Goal: Find specific page/section: Find specific page/section

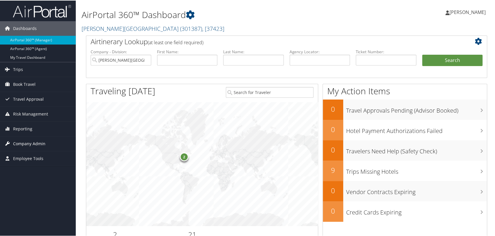
click at [37, 142] on span "Company Admin" at bounding box center [29, 143] width 32 height 15
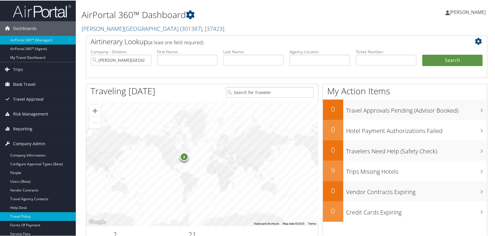
click at [30, 213] on link "Travel Policy" at bounding box center [38, 216] width 76 height 9
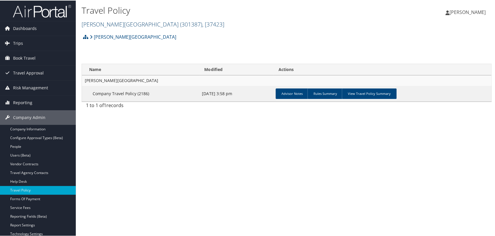
click at [117, 22] on link "[PERSON_NAME][GEOGRAPHIC_DATA] ( 301387 ) , [ 37423 ]" at bounding box center [153, 24] width 143 height 8
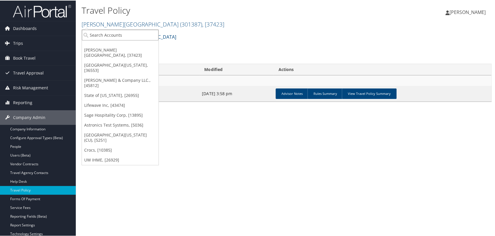
click at [117, 35] on input "search" at bounding box center [120, 34] width 77 height 11
type input "j"
paste input "45912"
type input "45912"
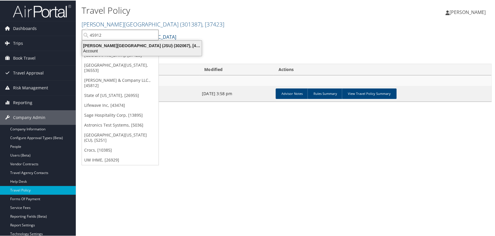
click at [146, 47] on div "Jackson State University (JSU) (302067), [45912]" at bounding box center [142, 45] width 127 height 5
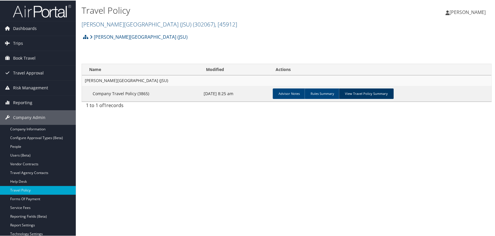
click at [351, 93] on link "View Travel Policy Summary" at bounding box center [366, 93] width 55 height 10
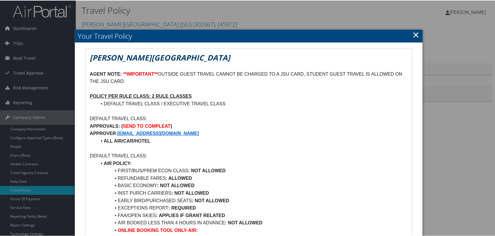
click at [417, 36] on link "×" at bounding box center [416, 34] width 7 height 12
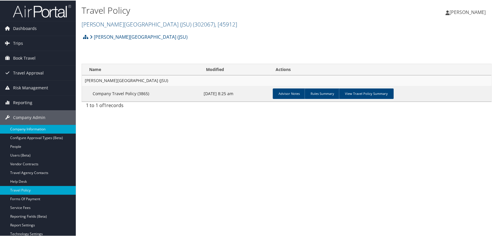
click at [43, 128] on link "Company Information" at bounding box center [38, 129] width 76 height 9
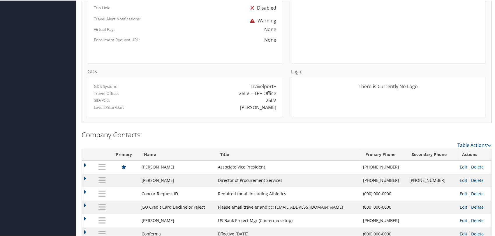
scroll to position [404, 0]
